Goal: Information Seeking & Learning: Check status

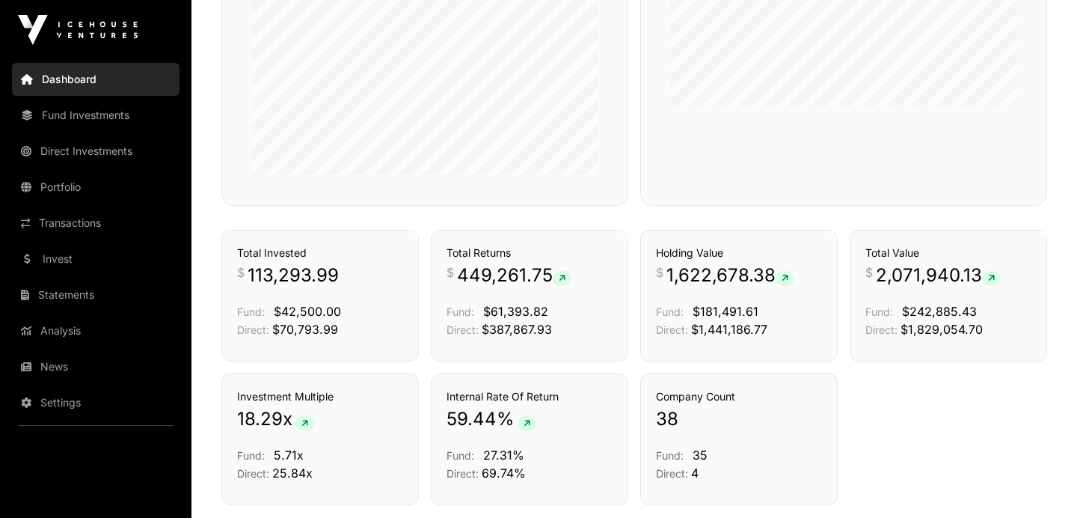
scroll to position [968, 0]
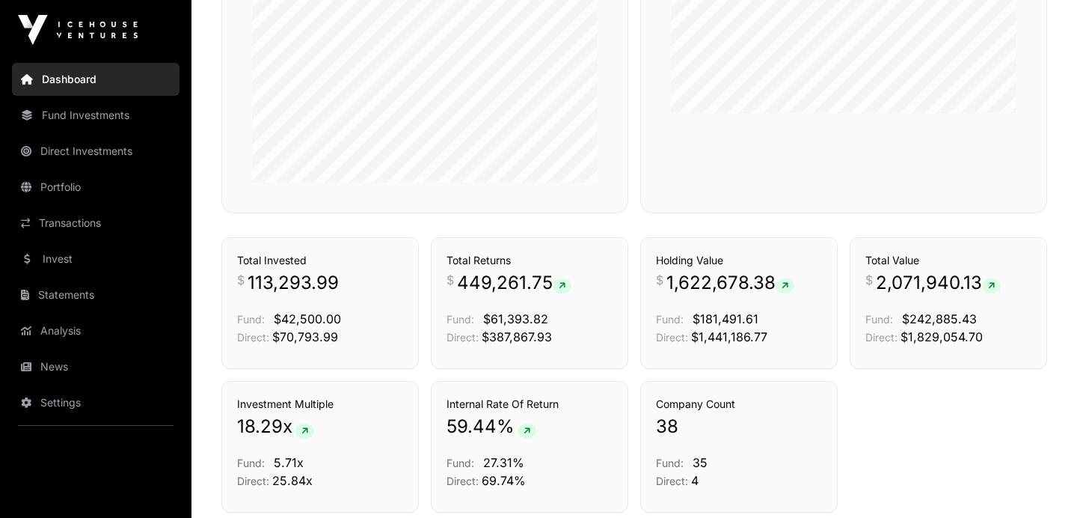
click at [722, 292] on span "1,622,678.38" at bounding box center [730, 283] width 128 height 24
click at [792, 218] on link "Holdings" at bounding box center [800, 210] width 43 height 15
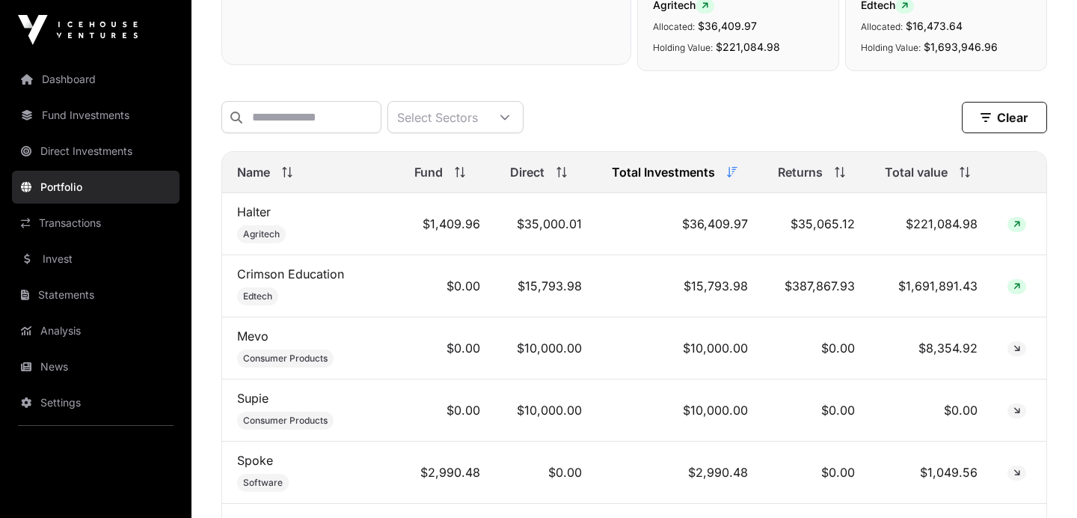
scroll to position [544, 0]
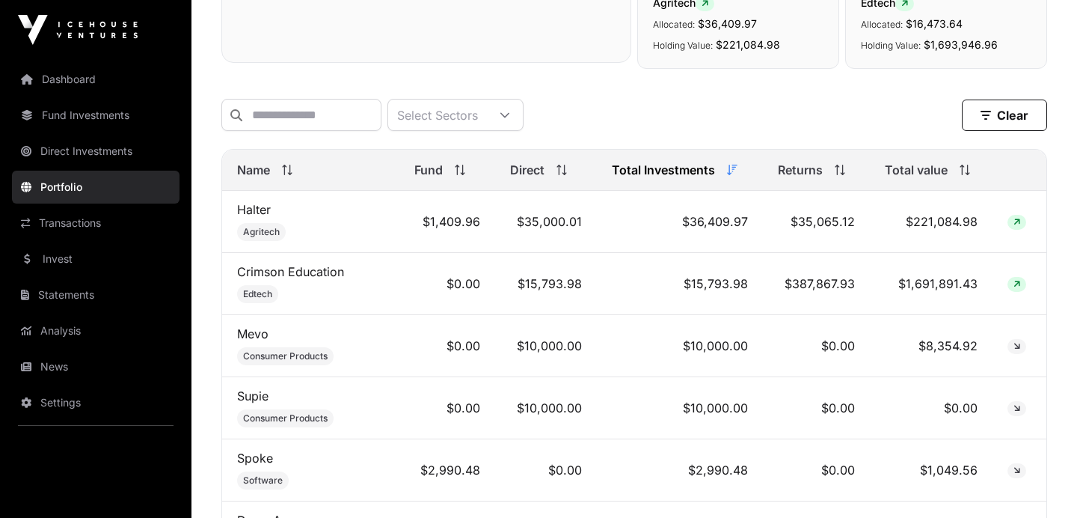
click at [254, 212] on link "Halter" at bounding box center [254, 209] width 34 height 15
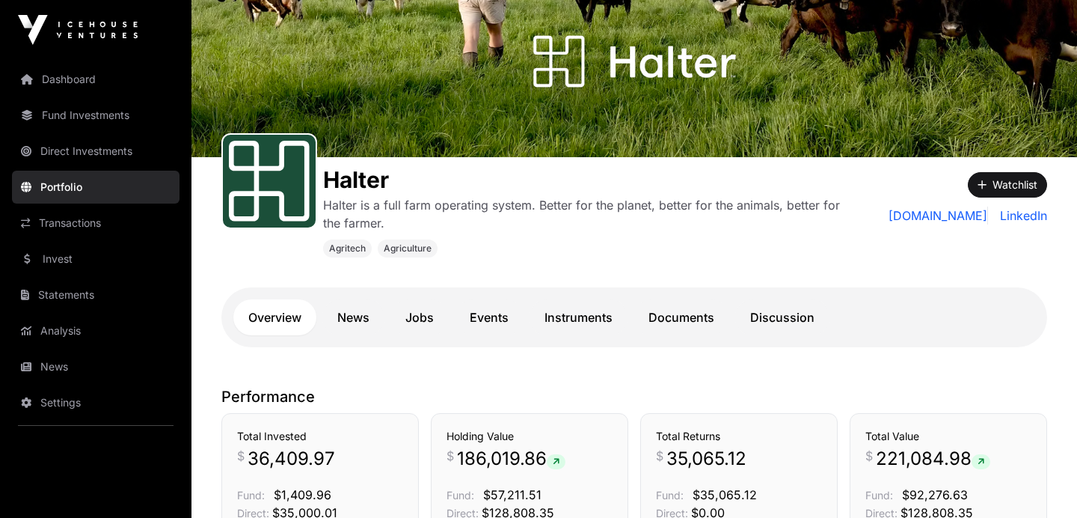
scroll to position [33, 0]
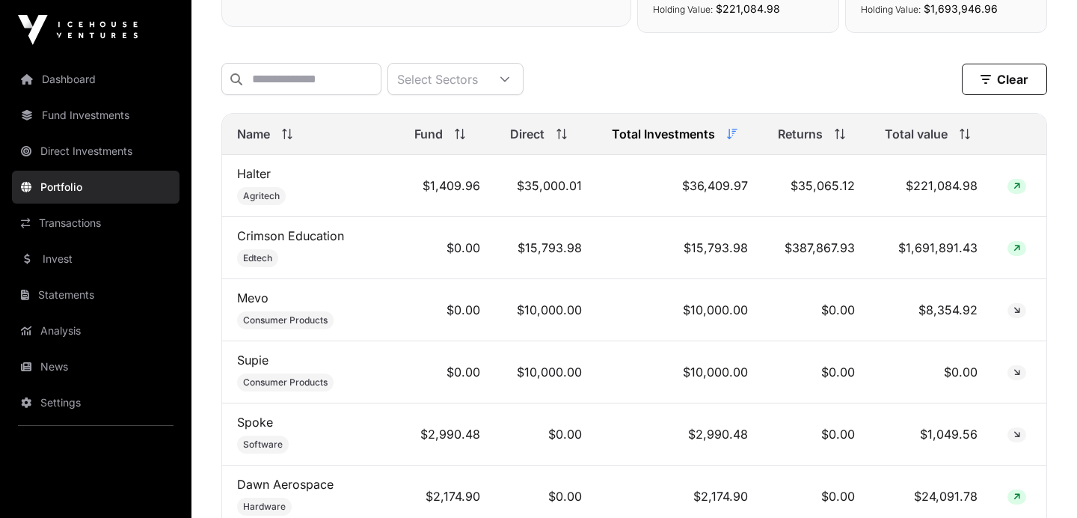
scroll to position [581, 0]
drag, startPoint x: 978, startPoint y: 247, endPoint x: 934, endPoint y: 245, distance: 44.1
click at [934, 245] on td "$1,691,891.43" at bounding box center [931, 246] width 123 height 62
click at [945, 245] on td "$1,691,891.43" at bounding box center [931, 246] width 123 height 62
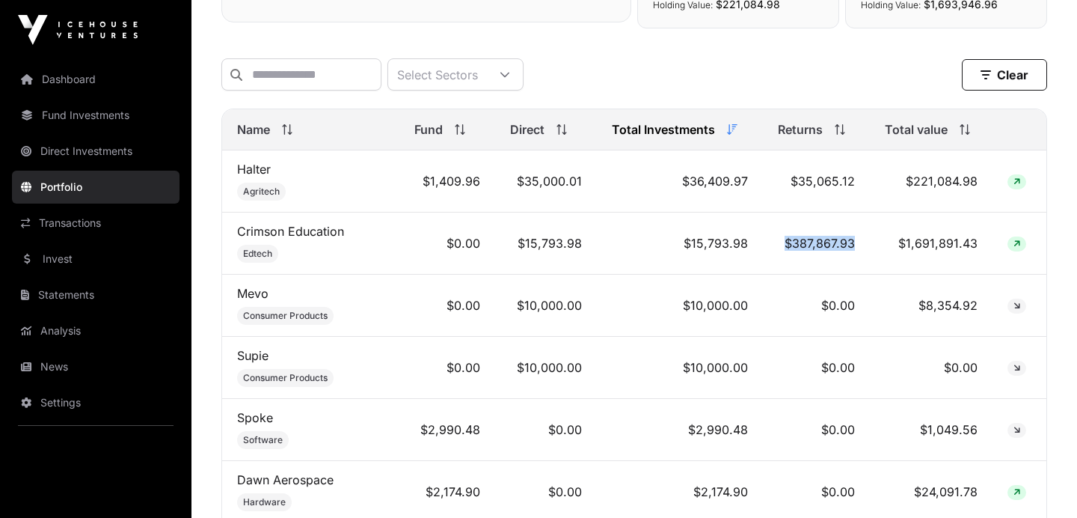
drag, startPoint x: 784, startPoint y: 243, endPoint x: 853, endPoint y: 246, distance: 68.1
click at [853, 246] on td "$387,867.93" at bounding box center [816, 243] width 107 height 62
drag, startPoint x: 977, startPoint y: 181, endPoint x: 934, endPoint y: 181, distance: 43.4
click at [934, 181] on td "$221,084.98" at bounding box center [931, 181] width 123 height 62
drag, startPoint x: 852, startPoint y: 179, endPoint x: 795, endPoint y: 179, distance: 56.8
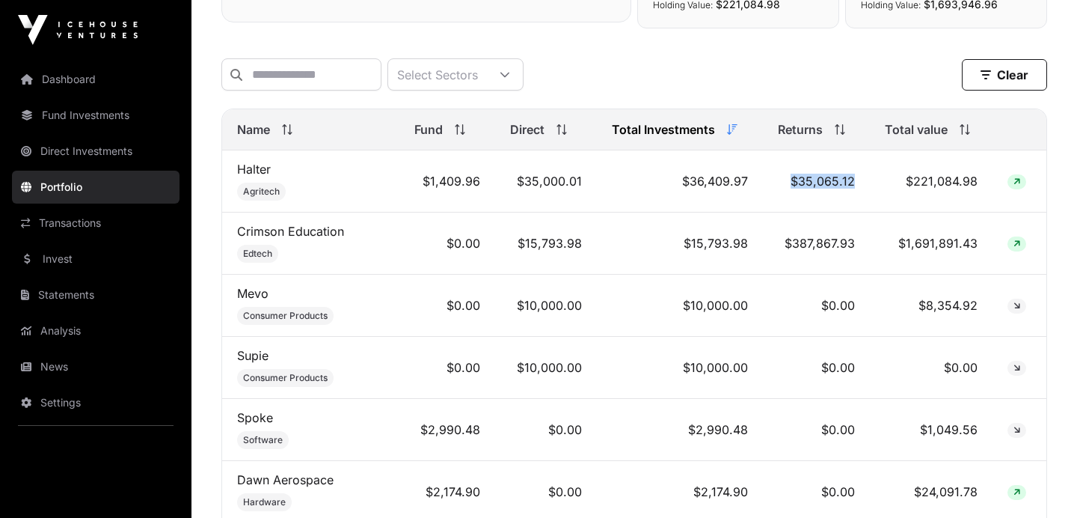
click at [795, 179] on td "$35,065.12" at bounding box center [816, 181] width 107 height 62
click at [929, 179] on td "$221,084.98" at bounding box center [931, 181] width 123 height 62
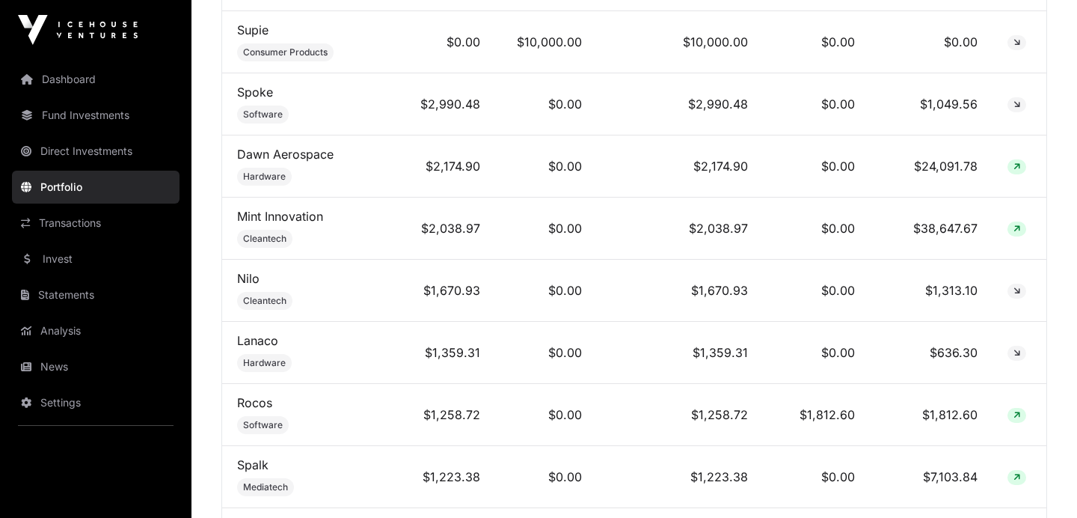
scroll to position [916, 0]
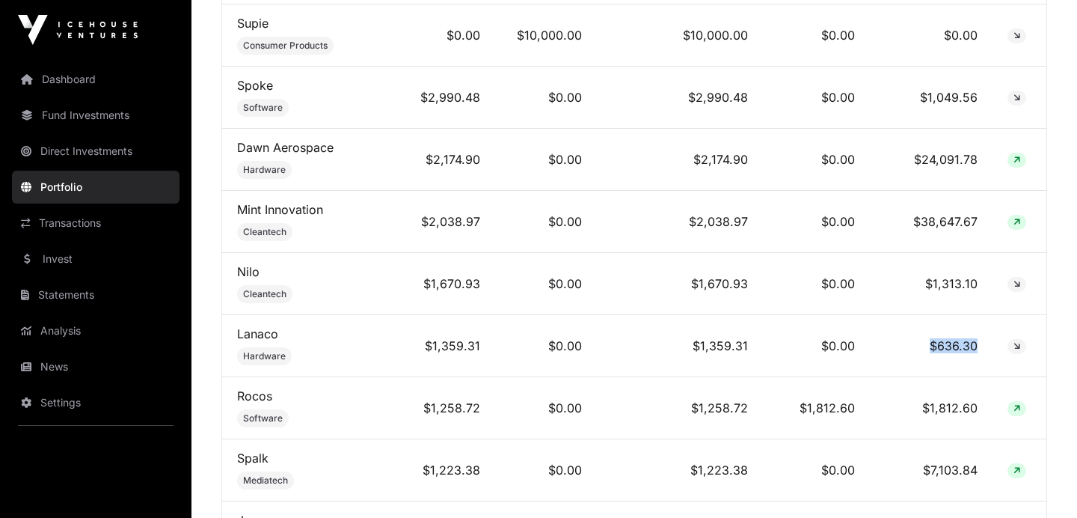
drag, startPoint x: 931, startPoint y: 343, endPoint x: 978, endPoint y: 342, distance: 47.1
click at [978, 342] on td "$636.30" at bounding box center [931, 346] width 123 height 62
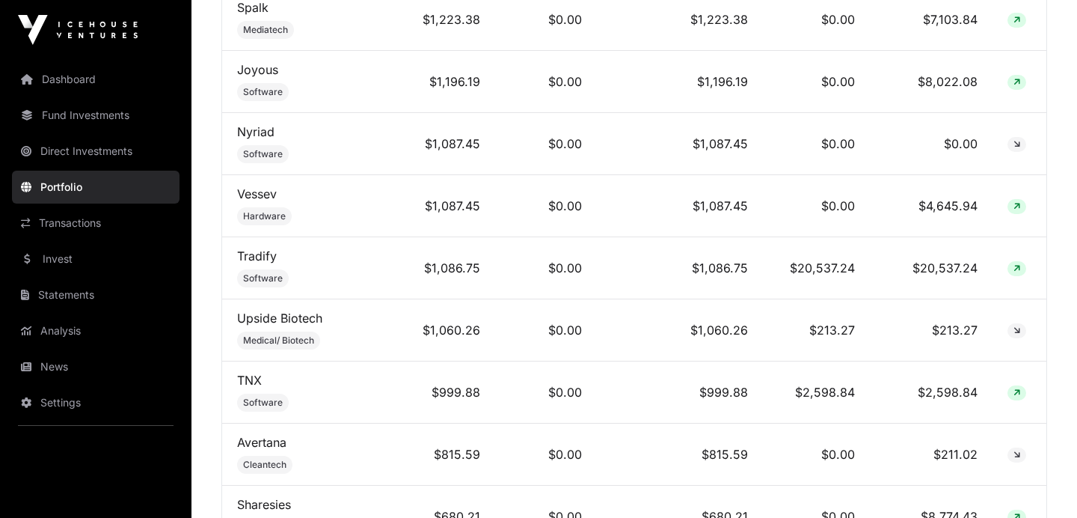
scroll to position [1368, 0]
drag, startPoint x: 933, startPoint y: 322, endPoint x: 979, endPoint y: 322, distance: 45.6
click at [979, 322] on td "$213.27" at bounding box center [931, 329] width 123 height 62
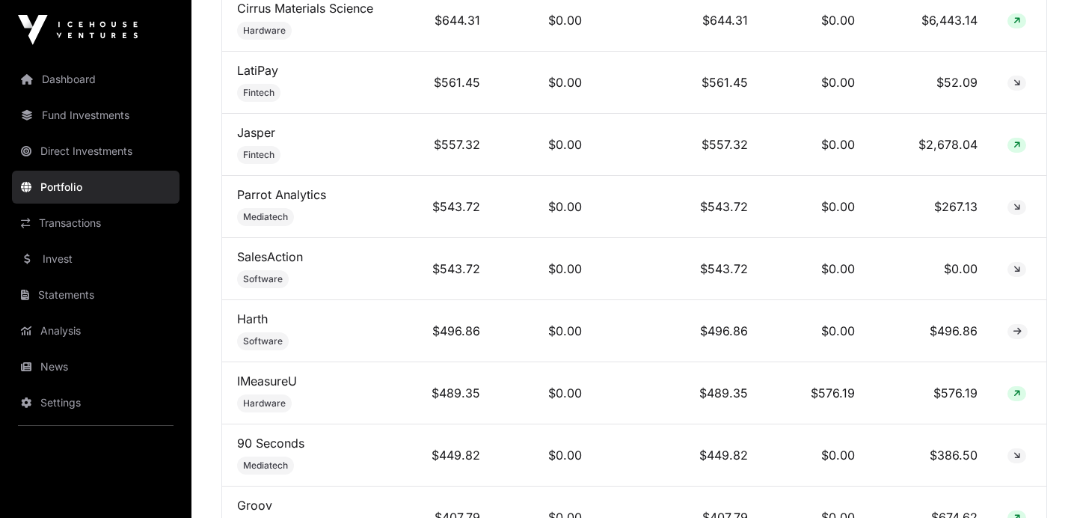
scroll to position [1991, 0]
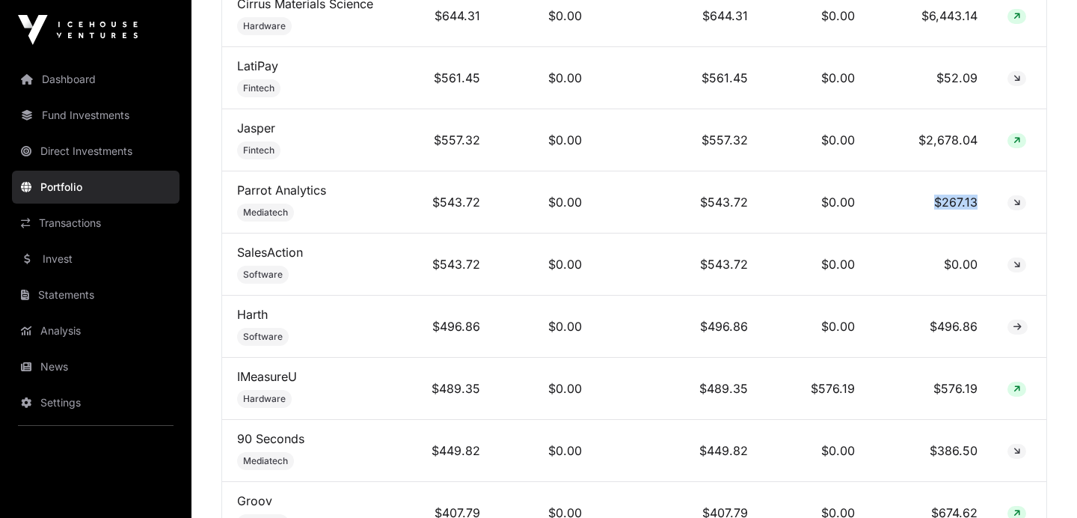
drag, startPoint x: 934, startPoint y: 188, endPoint x: 988, endPoint y: 195, distance: 54.3
click at [988, 195] on td "$267.13" at bounding box center [931, 202] width 123 height 62
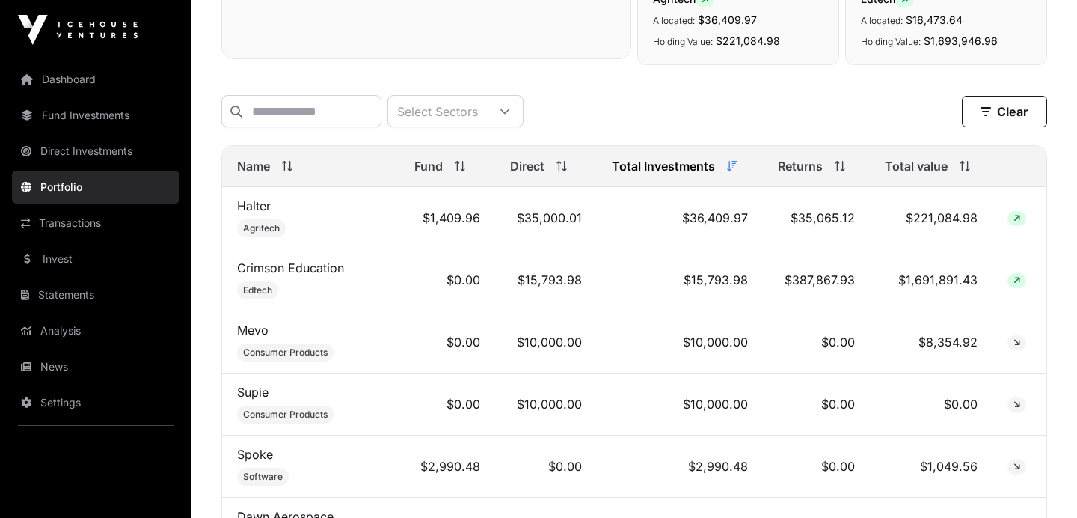
scroll to position [548, 0]
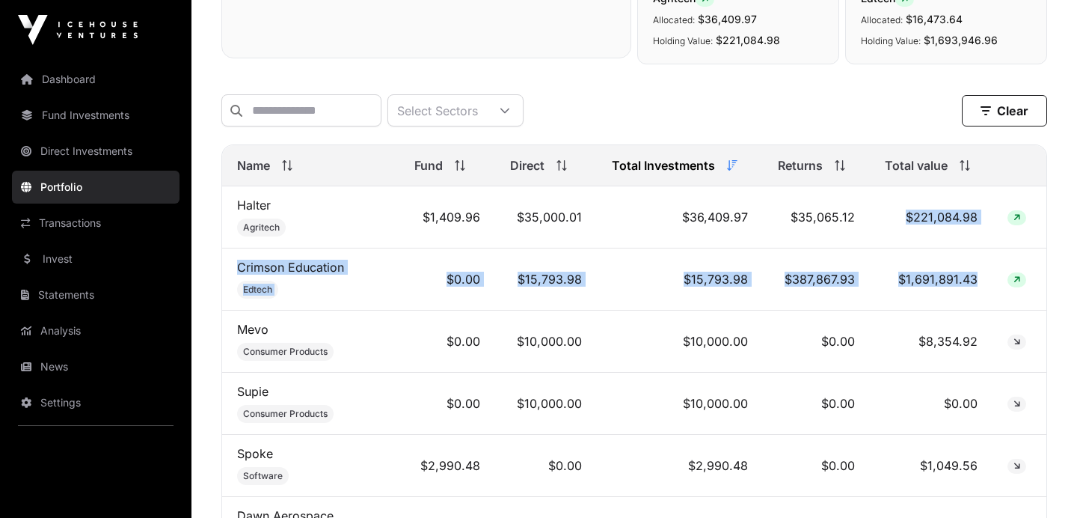
drag, startPoint x: 979, startPoint y: 280, endPoint x: 885, endPoint y: 217, distance: 112.6
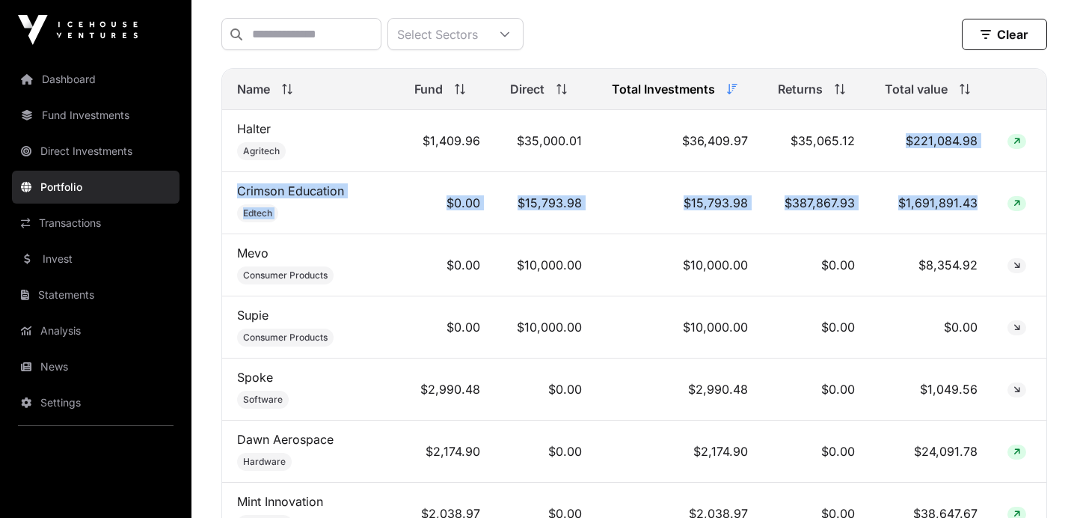
scroll to position [623, 0]
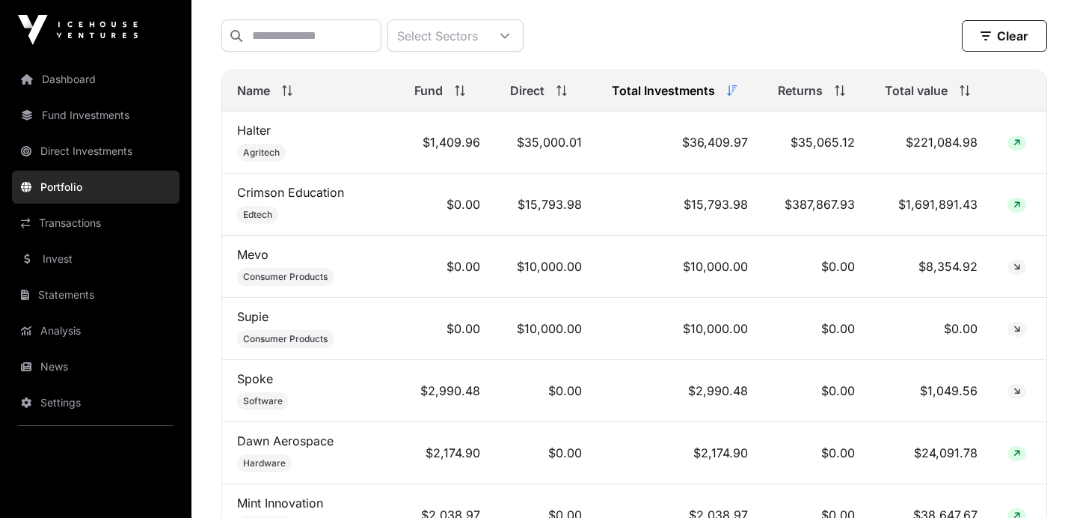
click at [865, 139] on td "$35,065.12" at bounding box center [816, 142] width 107 height 62
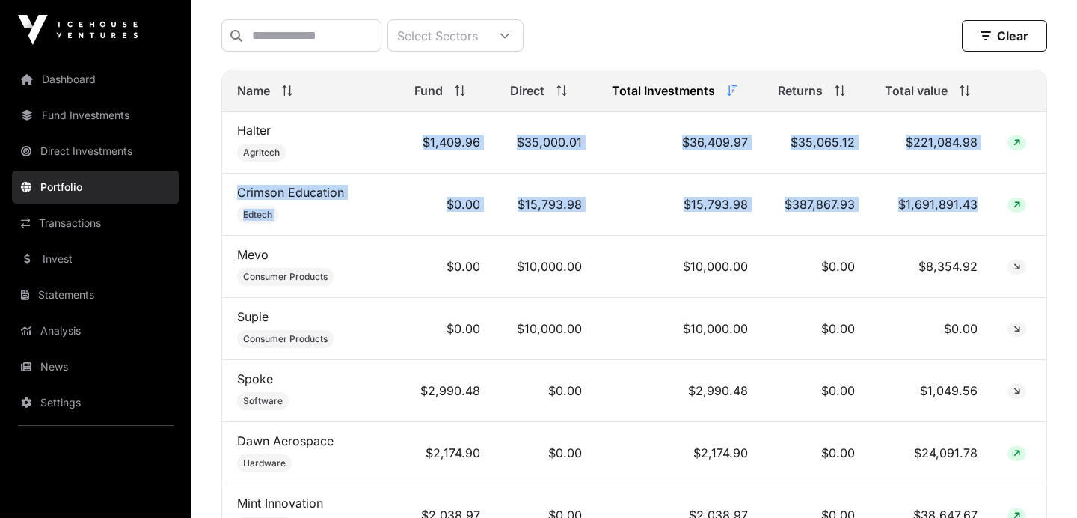
drag, startPoint x: 979, startPoint y: 200, endPoint x: 394, endPoint y: 143, distance: 587.6
click at [469, 144] on td "$1,409.96" at bounding box center [447, 142] width 96 height 62
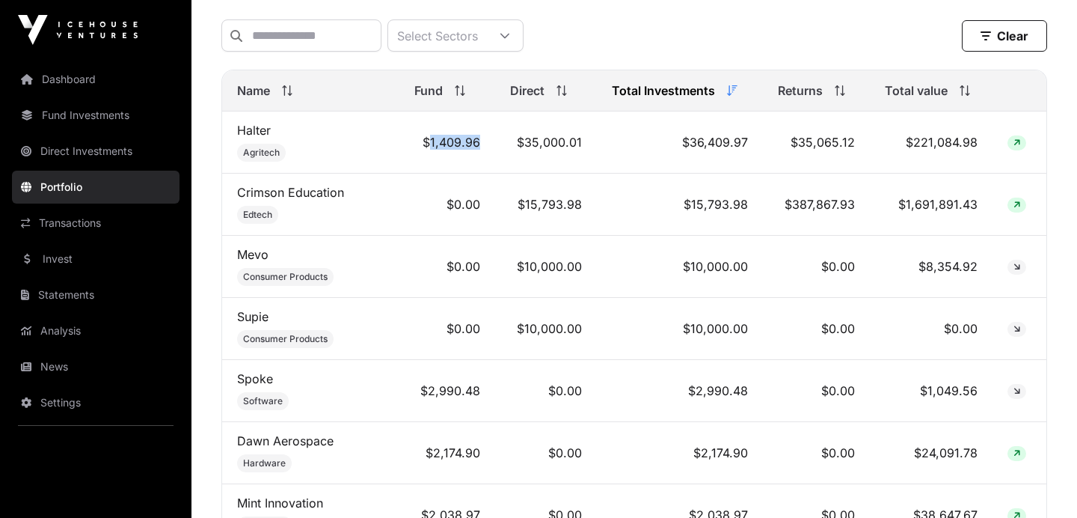
drag, startPoint x: 429, startPoint y: 144, endPoint x: 480, endPoint y: 146, distance: 50.9
click at [480, 145] on td "$1,409.96" at bounding box center [447, 142] width 96 height 62
drag, startPoint x: 519, startPoint y: 140, endPoint x: 580, endPoint y: 140, distance: 61.3
click at [580, 140] on td "$35,000.01" at bounding box center [546, 142] width 102 height 62
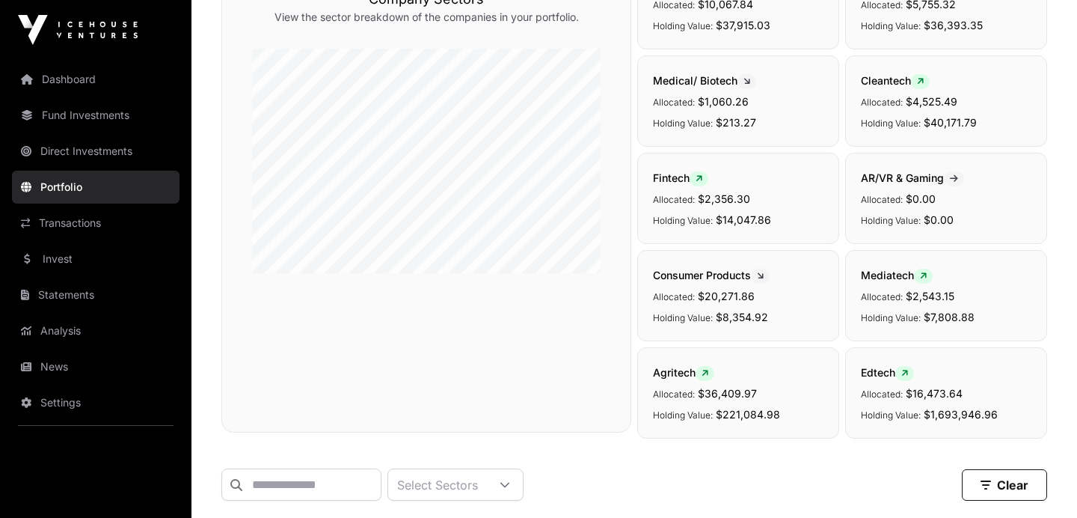
scroll to position [0, 0]
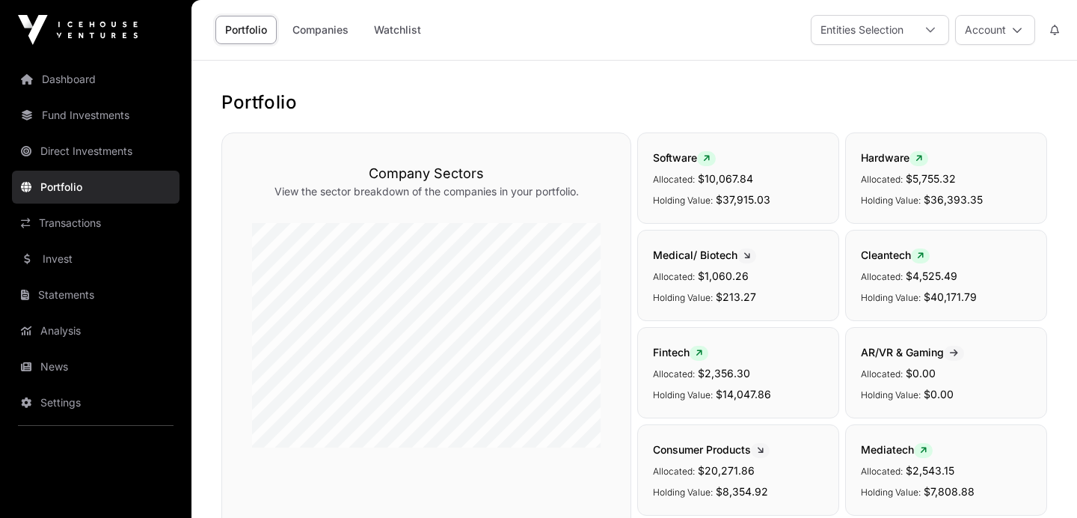
click at [338, 41] on link "Companies" at bounding box center [321, 30] width 76 height 28
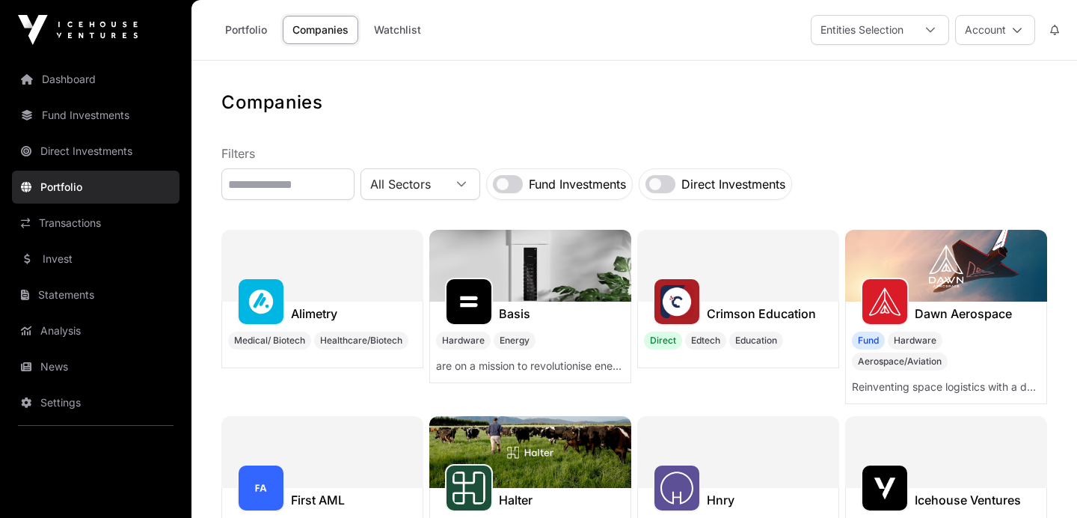
click at [239, 28] on link "Portfolio" at bounding box center [245, 30] width 61 height 28
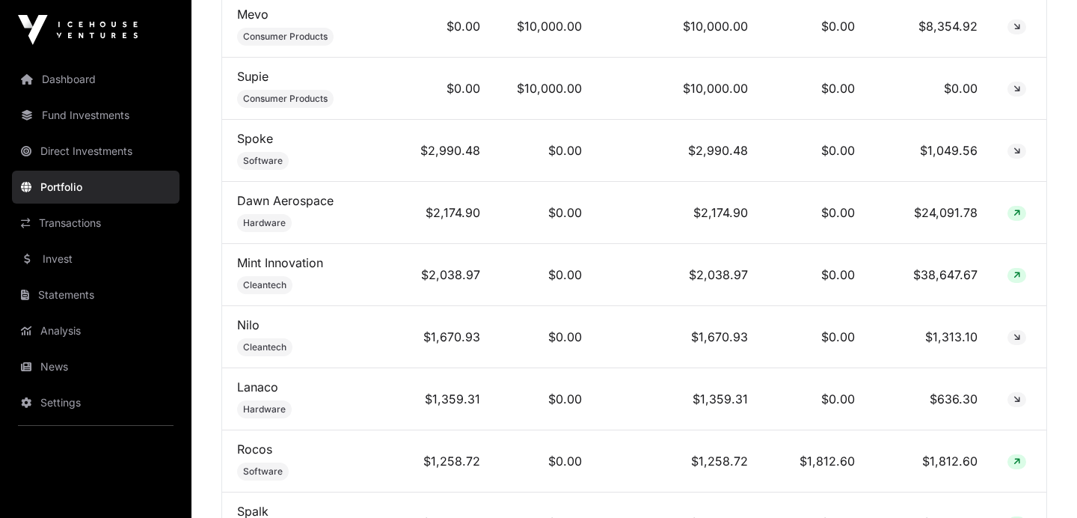
scroll to position [886, 0]
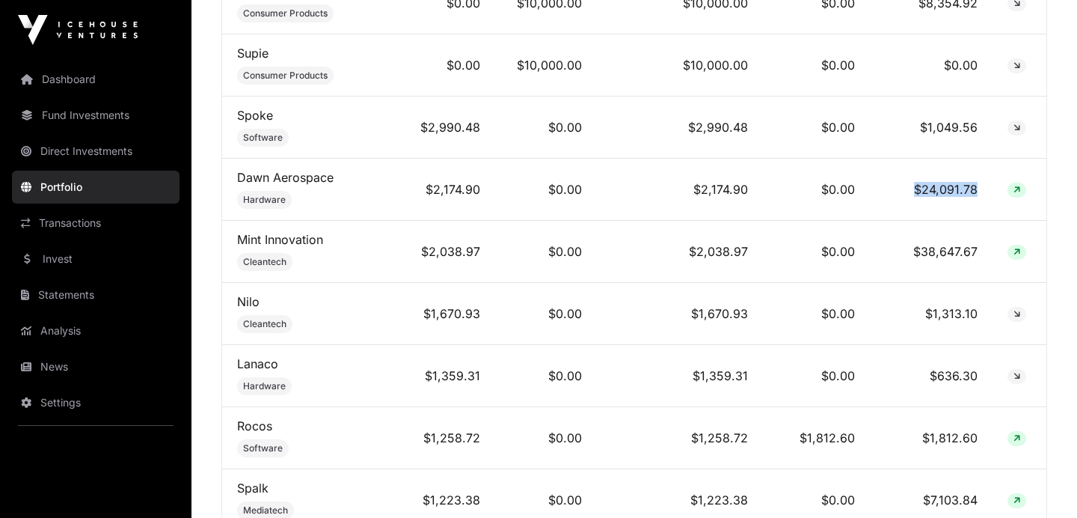
drag, startPoint x: 974, startPoint y: 188, endPoint x: 907, endPoint y: 188, distance: 67.3
click at [907, 188] on td "$24,091.78" at bounding box center [931, 190] width 123 height 62
